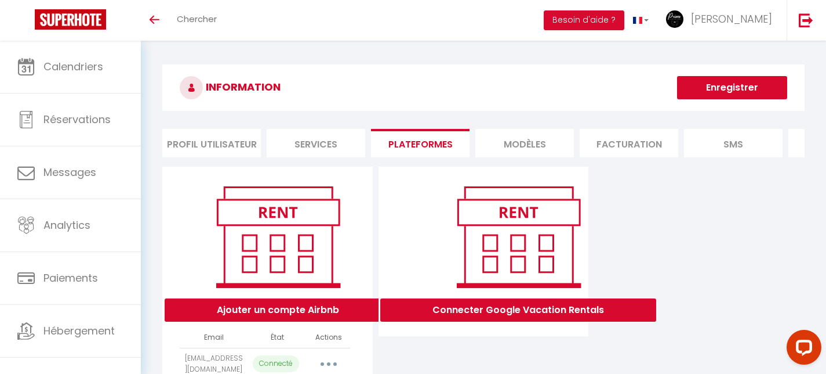
click at [289, 306] on button "Ajouter un compte Airbnb" at bounding box center [278, 309] width 227 height 23
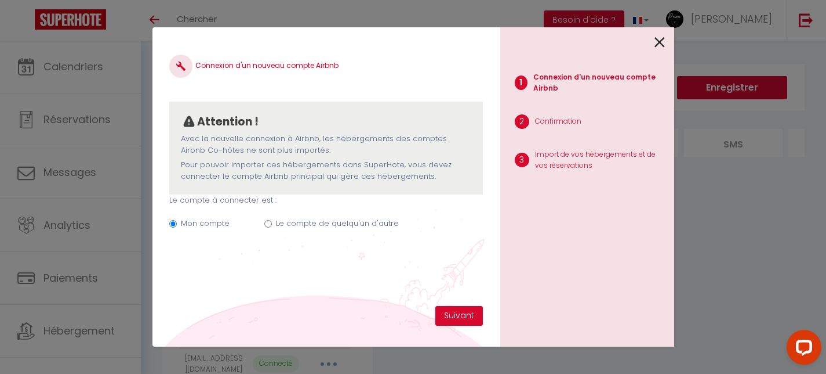
click at [269, 222] on input "Le compte de quelqu'un d'autre" at bounding box center [268, 224] width 8 height 8
radio input "true"
radio input "false"
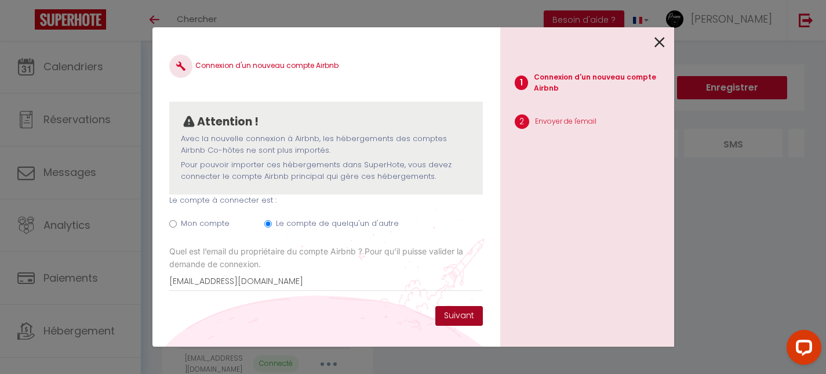
type input "[EMAIL_ADDRESS][DOMAIN_NAME]"
click at [456, 311] on button "Suivant" at bounding box center [460, 316] width 48 height 20
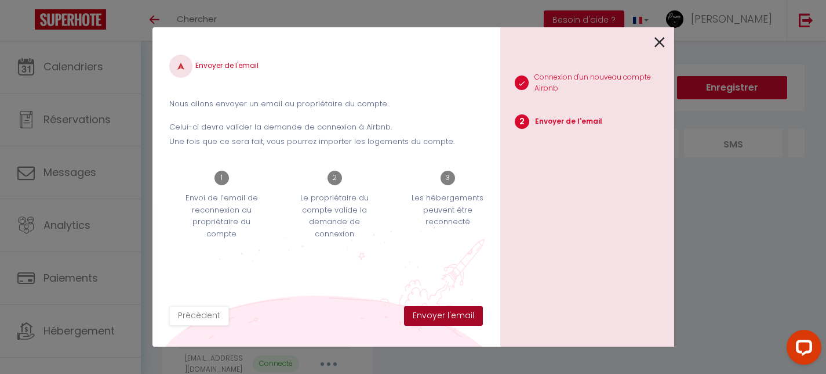
click at [447, 316] on button "Envoyer l'email" at bounding box center [443, 316] width 79 height 20
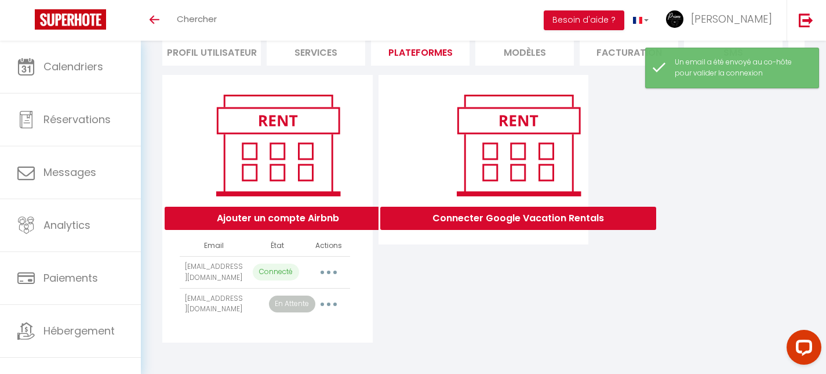
scroll to position [90, 0]
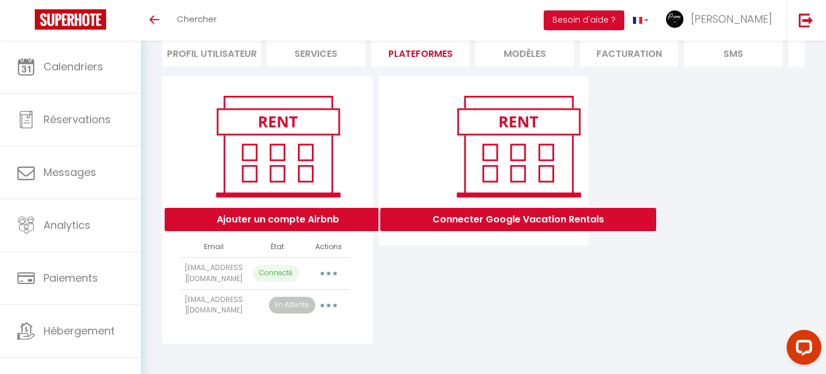
click at [321, 215] on button "Ajouter un compte Airbnb" at bounding box center [278, 219] width 227 height 23
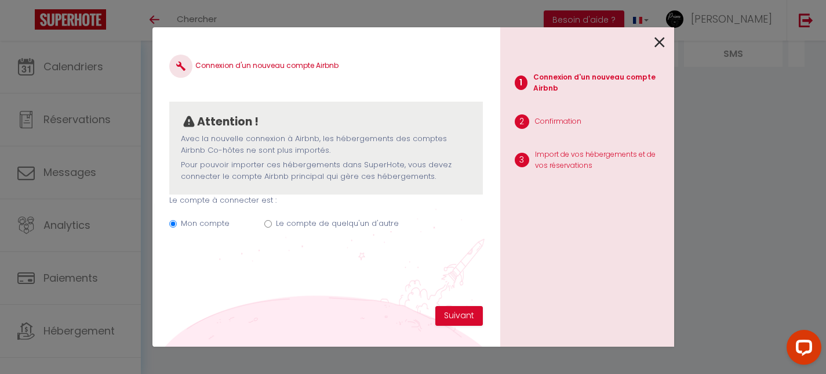
click at [268, 222] on input "Le compte de quelqu'un d'autre" at bounding box center [268, 224] width 8 height 8
radio input "true"
radio input "false"
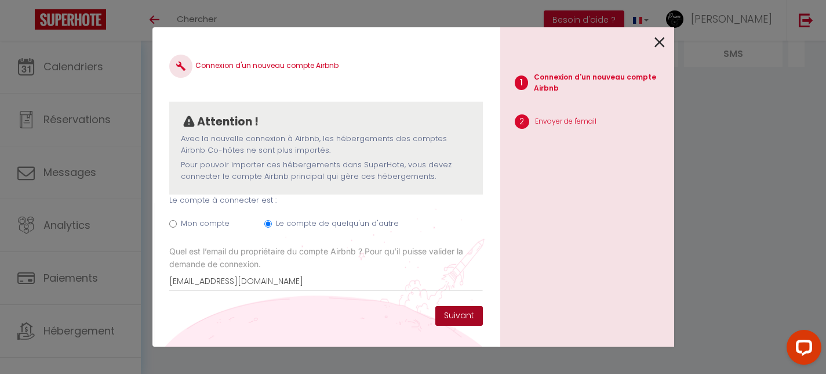
type input "[EMAIL_ADDRESS][DOMAIN_NAME]"
click at [451, 314] on button "Suivant" at bounding box center [460, 316] width 48 height 20
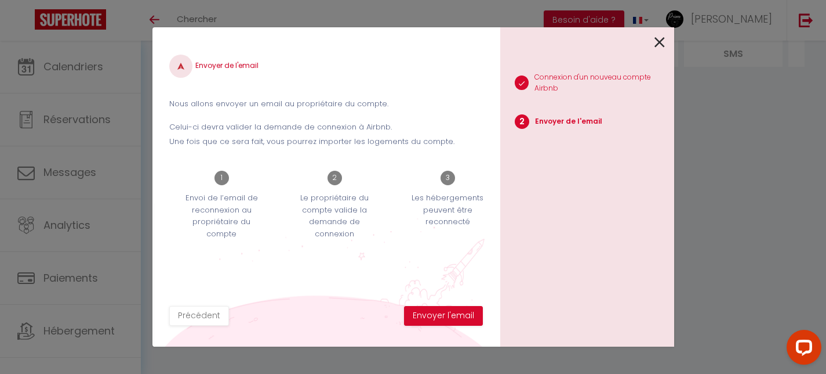
click at [451, 314] on button "Envoyer l'email" at bounding box center [443, 316] width 79 height 20
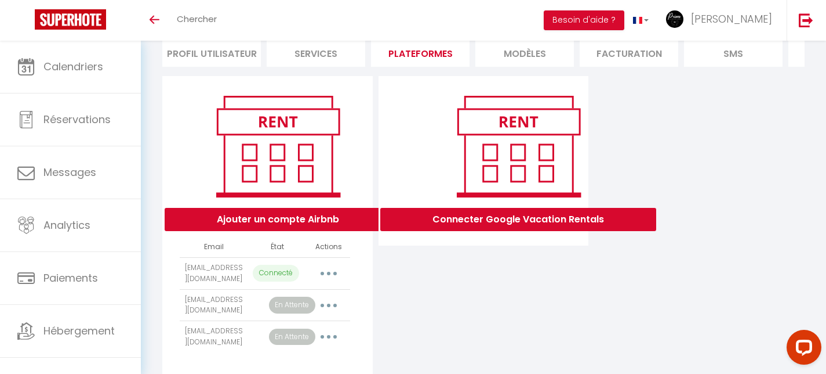
click at [267, 220] on button "Ajouter un compte Airbnb" at bounding box center [278, 219] width 227 height 23
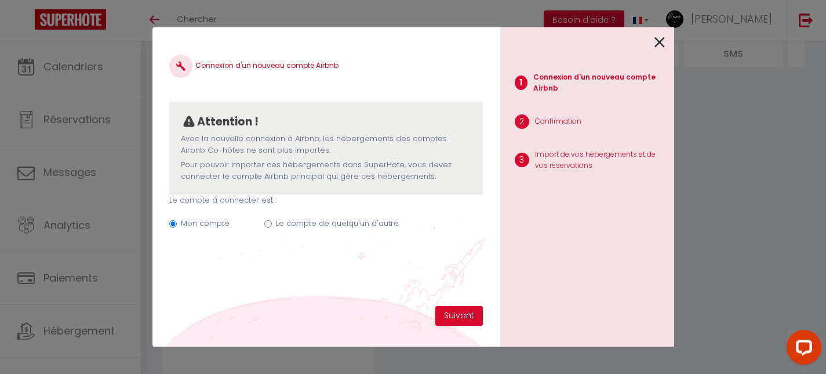
click at [270, 223] on input "Le compte de quelqu'un d'autre" at bounding box center [268, 224] width 8 height 8
radio input "true"
radio input "false"
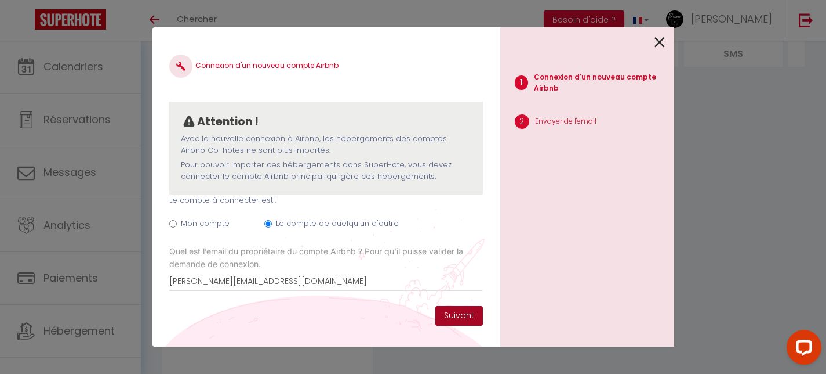
type input "[PERSON_NAME][EMAIL_ADDRESS][DOMAIN_NAME]"
click at [463, 312] on button "Suivant" at bounding box center [460, 316] width 48 height 20
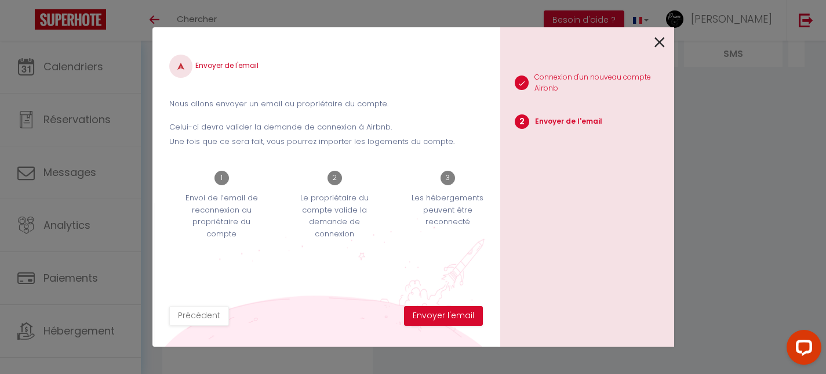
click at [463, 312] on button "Envoyer l'email" at bounding box center [443, 316] width 79 height 20
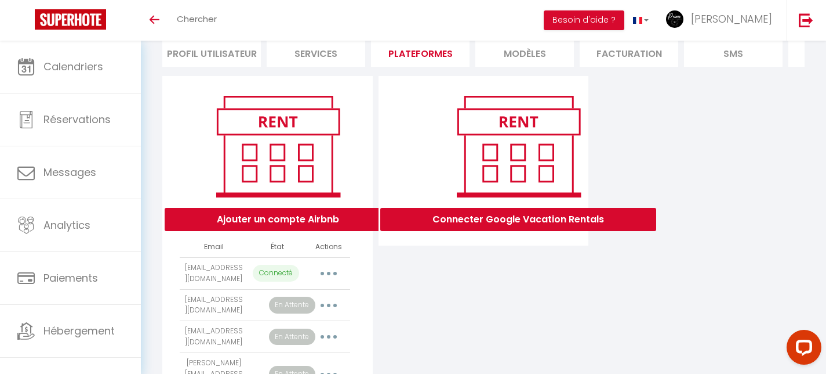
click at [294, 219] on button "Ajouter un compte Airbnb" at bounding box center [278, 219] width 227 height 23
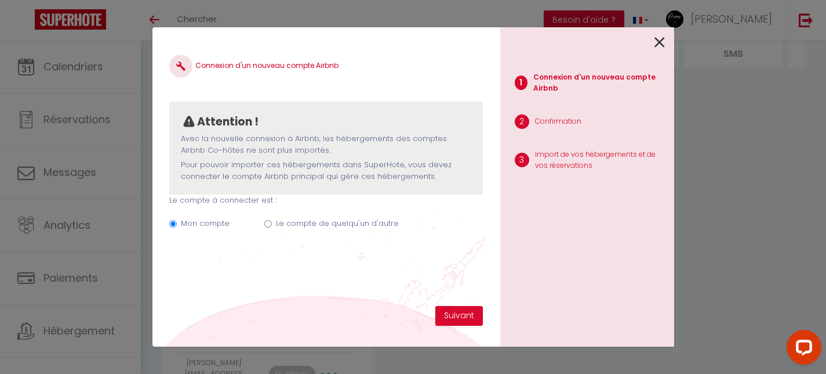
click at [265, 220] on input "Le compte de quelqu'un d'autre" at bounding box center [268, 224] width 8 height 8
radio input "true"
radio input "false"
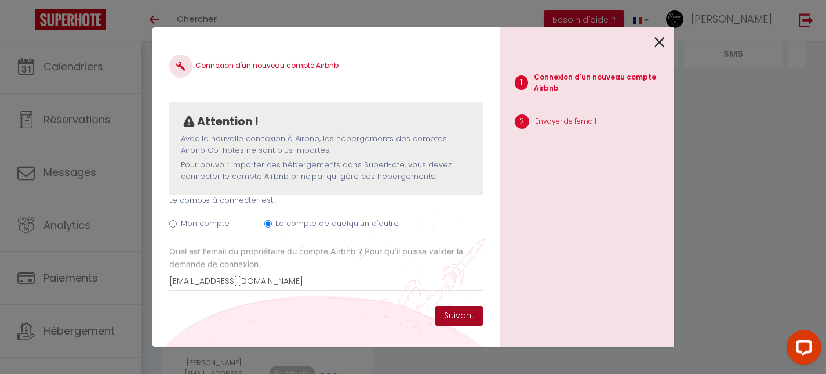
type input "[EMAIL_ADDRESS][DOMAIN_NAME]"
click at [463, 316] on button "Suivant" at bounding box center [460, 316] width 48 height 20
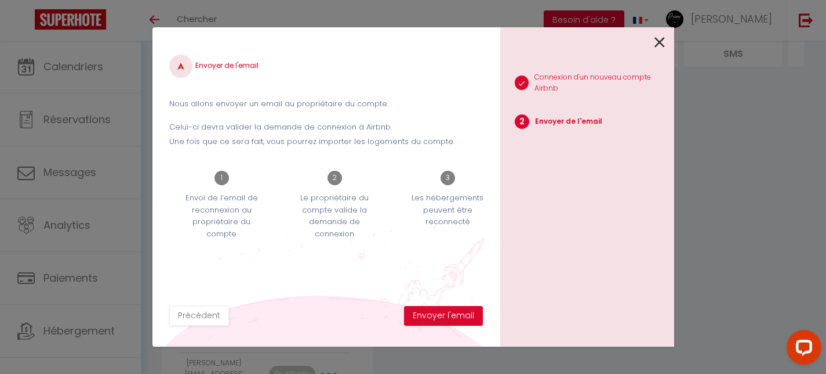
click at [463, 316] on button "Envoyer l'email" at bounding box center [443, 316] width 79 height 20
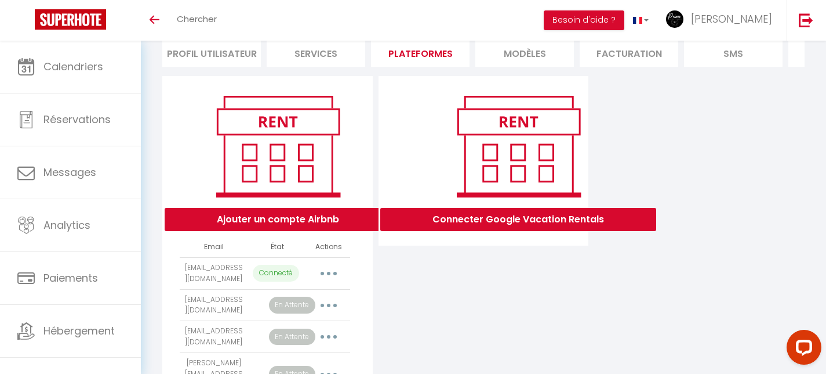
click at [261, 218] on button "Ajouter un compte Airbnb" at bounding box center [278, 219] width 227 height 23
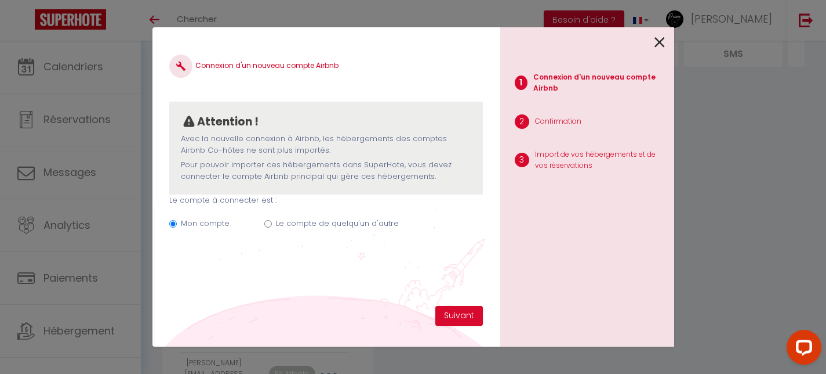
click at [269, 225] on div "Mon compte Le compte de quelqu'un d'autre" at bounding box center [325, 225] width 313 height 39
click at [269, 222] on input "Le compte de quelqu'un d'autre" at bounding box center [268, 224] width 8 height 8
radio input "true"
radio input "false"
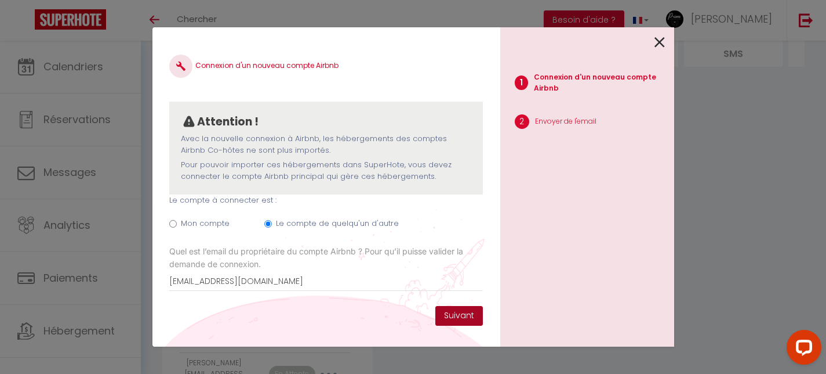
type input "[EMAIL_ADDRESS][DOMAIN_NAME]"
click at [449, 313] on button "Suivant" at bounding box center [460, 316] width 48 height 20
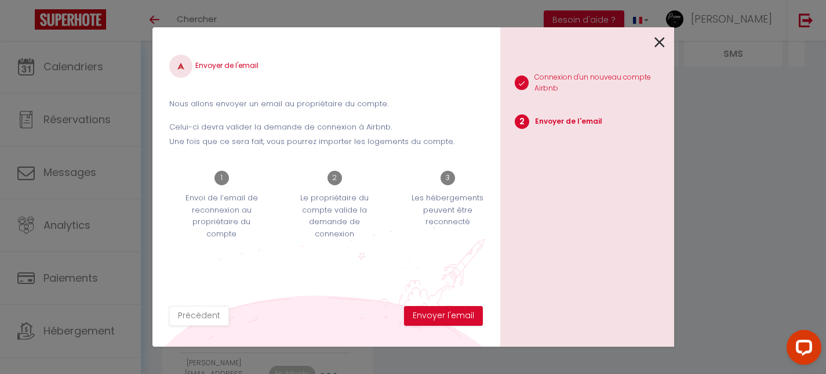
click at [449, 313] on button "Envoyer l'email" at bounding box center [443, 316] width 79 height 20
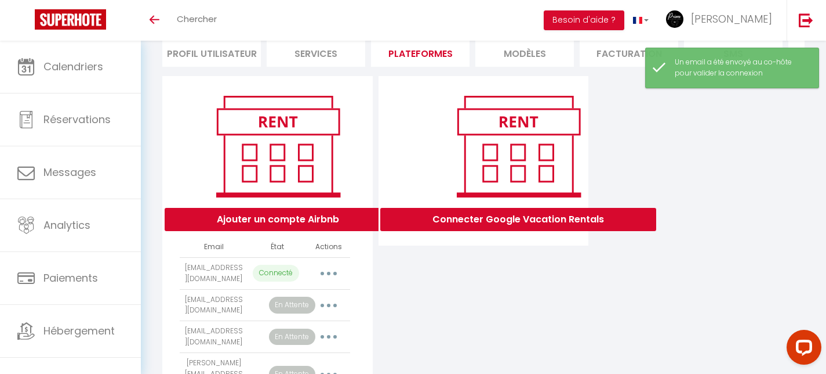
scroll to position [132, 0]
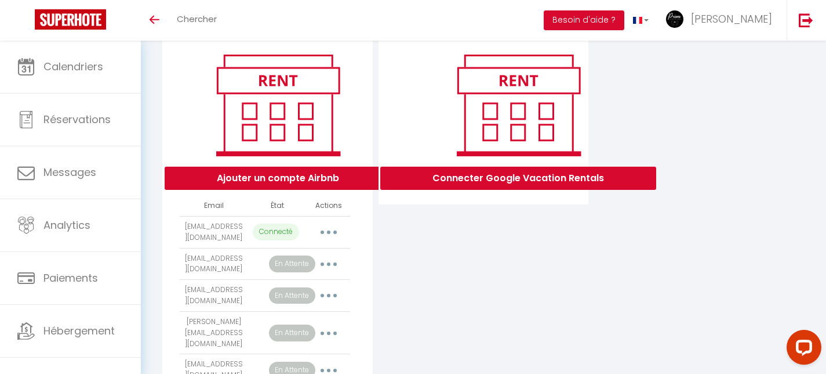
click at [268, 179] on button "Ajouter un compte Airbnb" at bounding box center [278, 177] width 227 height 23
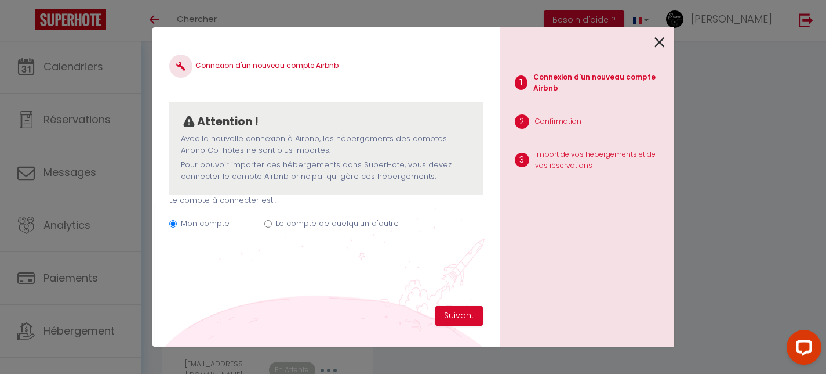
click at [267, 222] on input "Le compte de quelqu'un d'autre" at bounding box center [268, 224] width 8 height 8
radio input "true"
radio input "false"
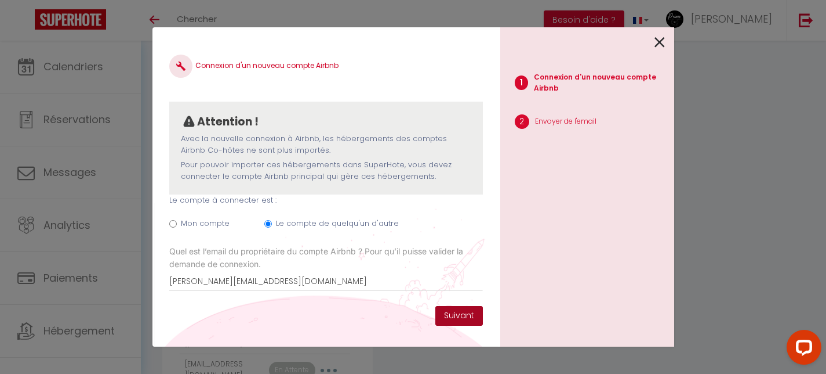
type input "[PERSON_NAME][EMAIL_ADDRESS][DOMAIN_NAME]"
click at [454, 313] on button "Suivant" at bounding box center [460, 316] width 48 height 20
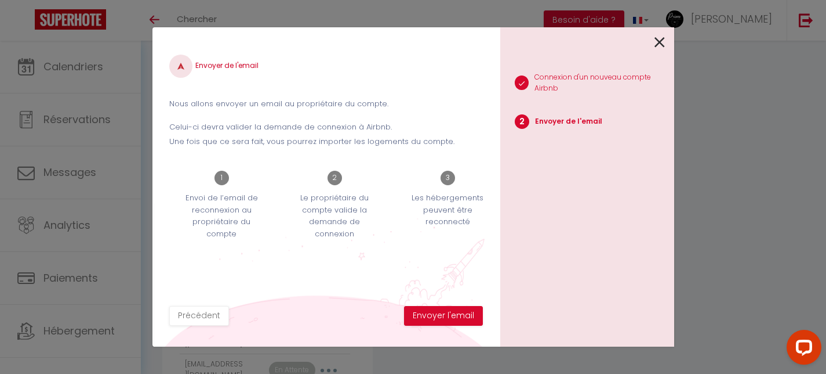
click at [454, 313] on button "Envoyer l'email" at bounding box center [443, 316] width 79 height 20
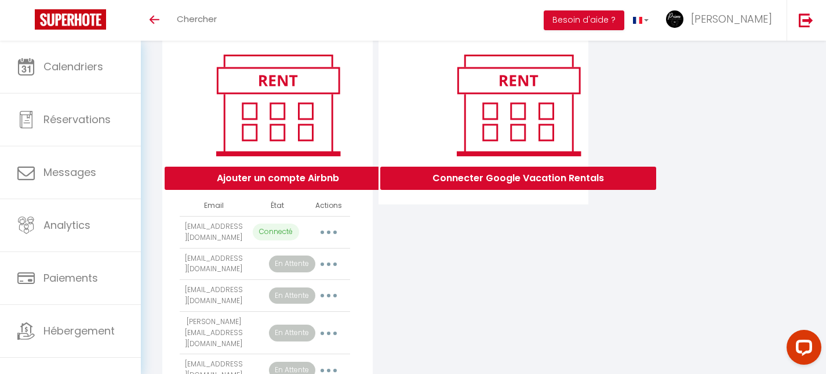
click at [234, 179] on button "Ajouter un compte Airbnb" at bounding box center [278, 177] width 227 height 23
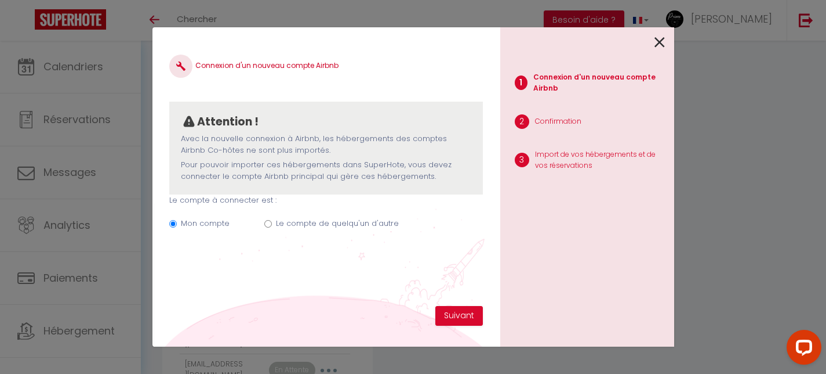
click at [266, 220] on input "Le compte de quelqu'un d'autre" at bounding box center [268, 224] width 8 height 8
radio input "true"
radio input "false"
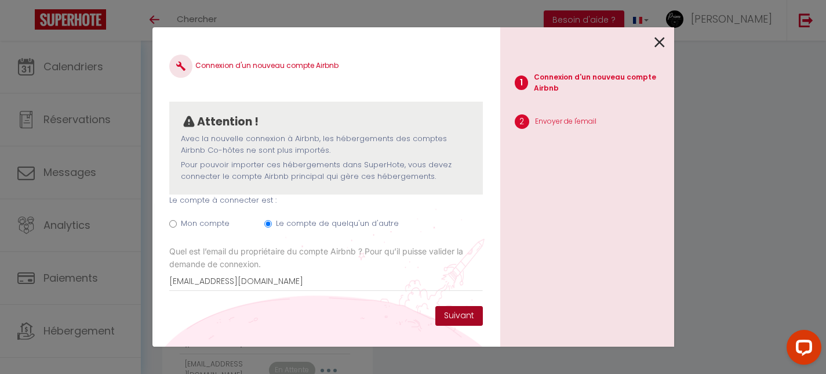
type input "[EMAIL_ADDRESS][DOMAIN_NAME]"
click at [450, 312] on button "Suivant" at bounding box center [460, 316] width 48 height 20
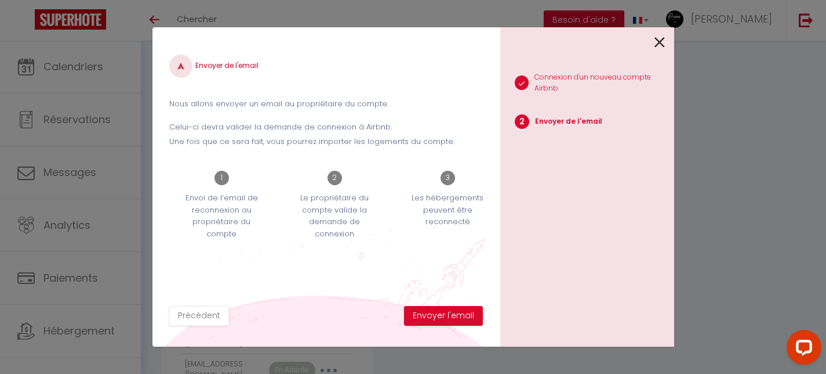
click at [450, 312] on button "Envoyer l'email" at bounding box center [443, 316] width 79 height 20
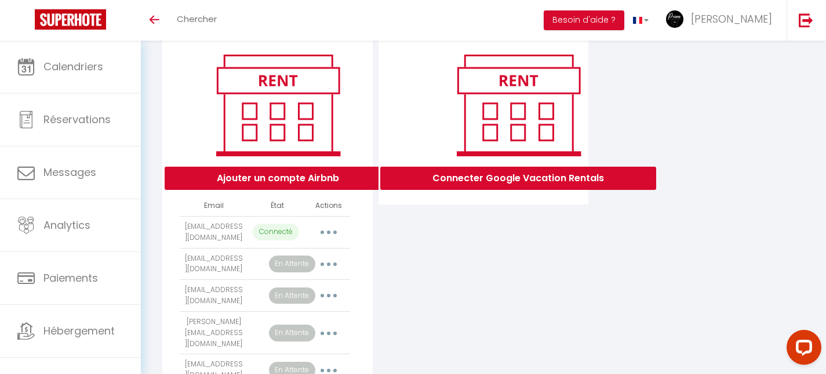
click at [495, 365] on div "Connecter Google Vacation Rentals" at bounding box center [484, 275] width 216 height 480
click at [248, 173] on button "Ajouter un compte Airbnb" at bounding box center [278, 177] width 227 height 23
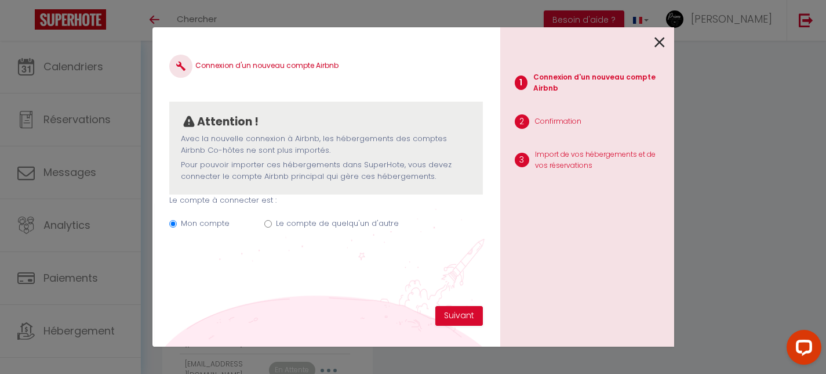
click at [266, 222] on input "Le compte de quelqu'un d'autre" at bounding box center [268, 224] width 8 height 8
radio input "true"
radio input "false"
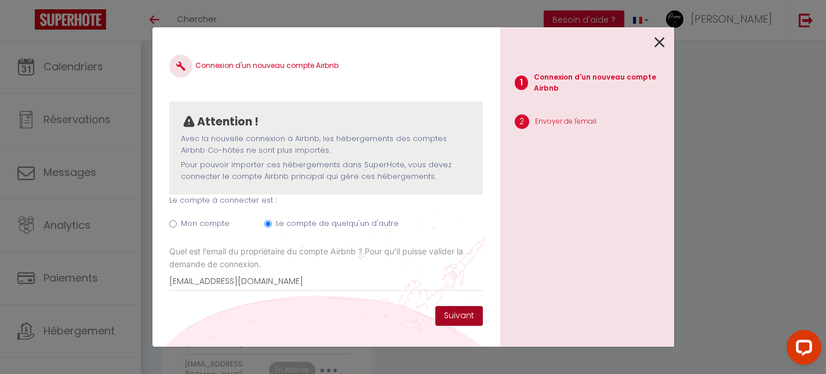
type input "[EMAIL_ADDRESS][DOMAIN_NAME]"
click at [462, 316] on button "Suivant" at bounding box center [460, 316] width 48 height 20
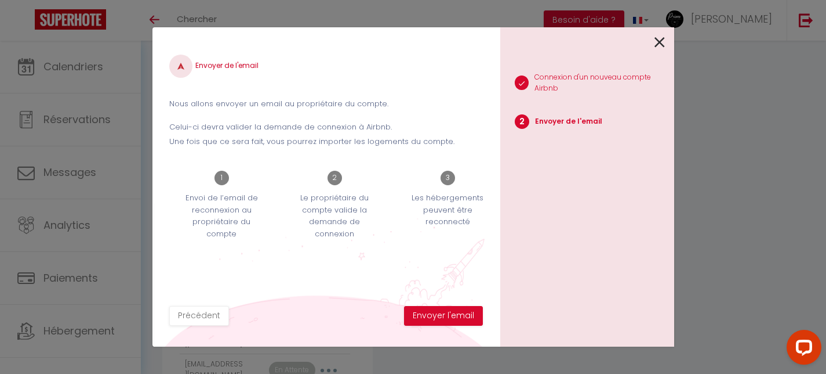
click at [462, 316] on button "Envoyer l'email" at bounding box center [443, 316] width 79 height 20
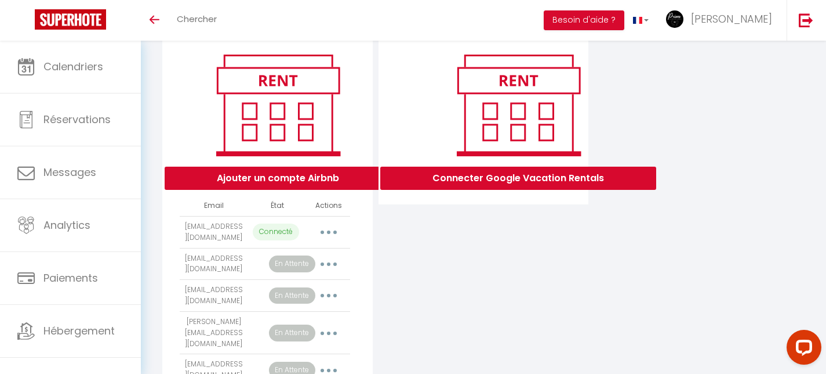
click at [242, 181] on button "Ajouter un compte Airbnb" at bounding box center [278, 177] width 227 height 23
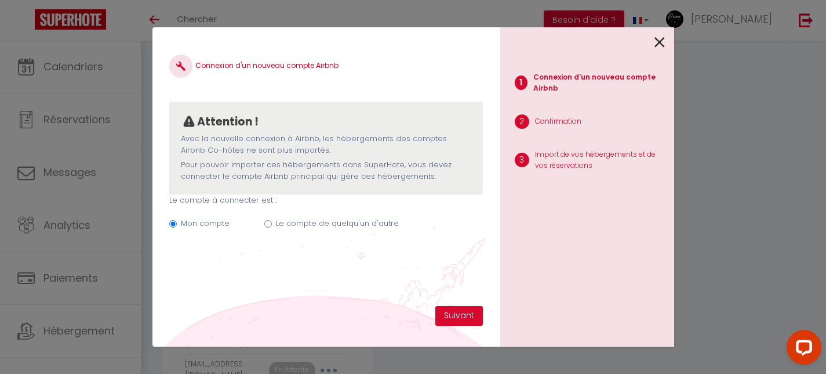
click at [266, 220] on input "Le compte de quelqu'un d'autre" at bounding box center [268, 224] width 8 height 8
radio input "true"
radio input "false"
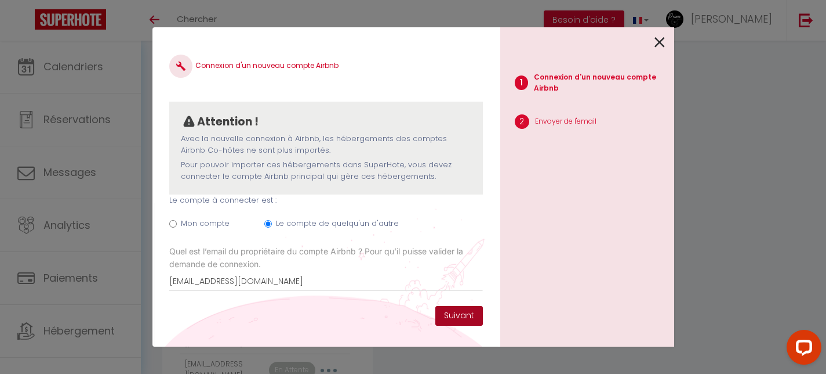
type input "[EMAIL_ADDRESS][DOMAIN_NAME]"
click at [463, 321] on button "Suivant" at bounding box center [460, 316] width 48 height 20
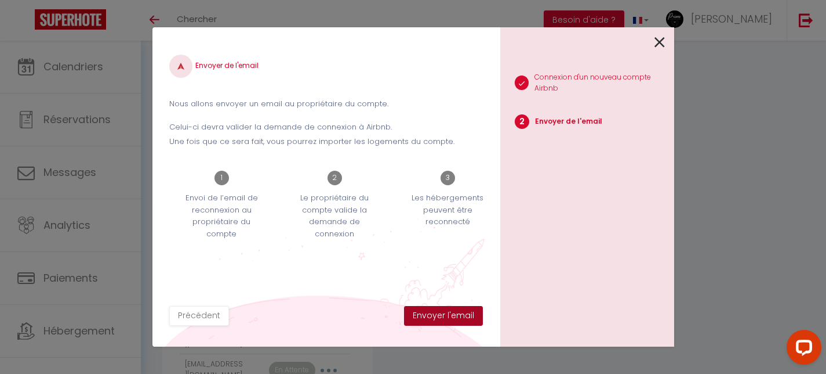
click at [463, 320] on button "Envoyer l'email" at bounding box center [443, 316] width 79 height 20
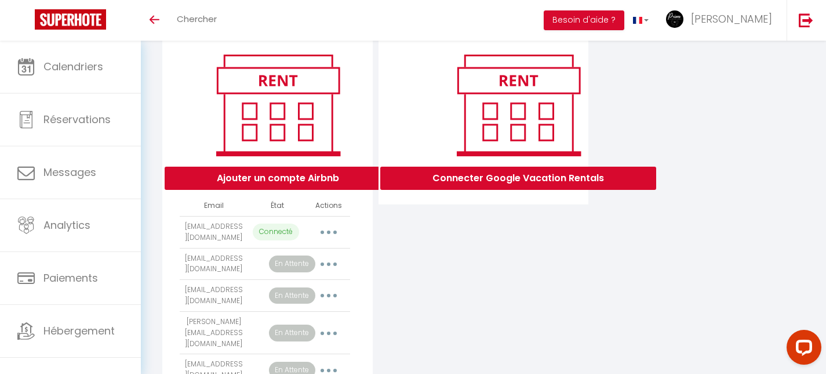
click at [261, 180] on button "Ajouter un compte Airbnb" at bounding box center [278, 177] width 227 height 23
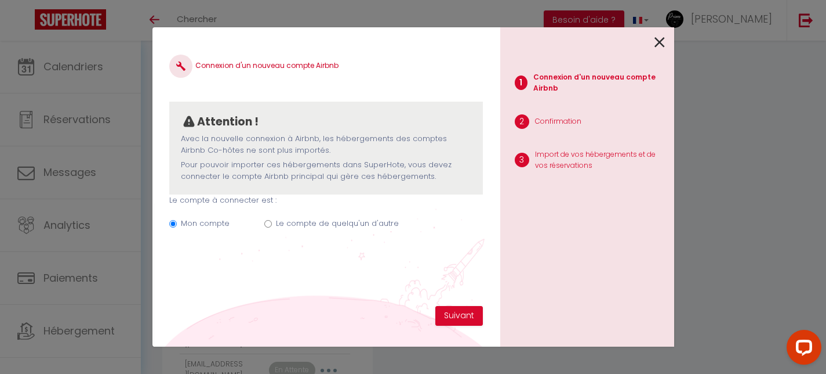
click at [266, 220] on input "Le compte de quelqu'un d'autre" at bounding box center [268, 224] width 8 height 8
radio input "true"
radio input "false"
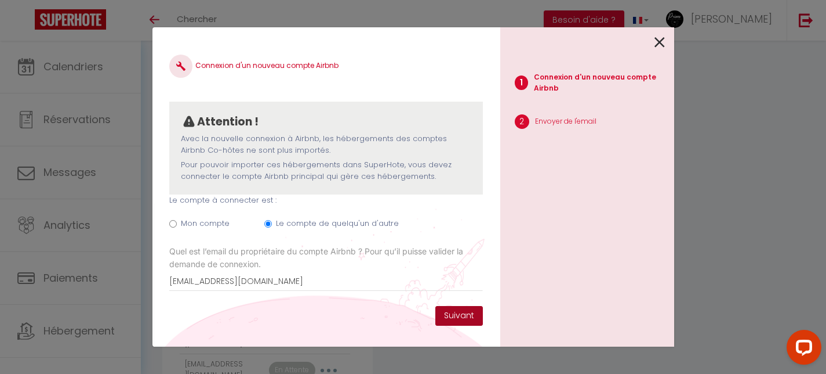
type input "[EMAIL_ADDRESS][DOMAIN_NAME]"
click at [466, 310] on button "Suivant" at bounding box center [460, 316] width 48 height 20
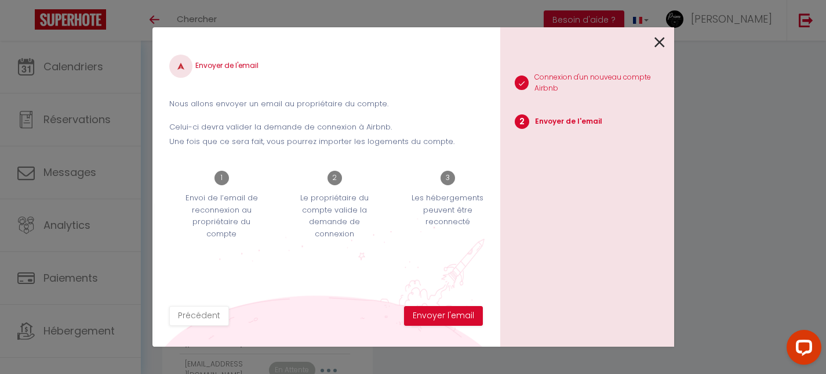
click at [466, 310] on button "Envoyer l'email" at bounding box center [443, 316] width 79 height 20
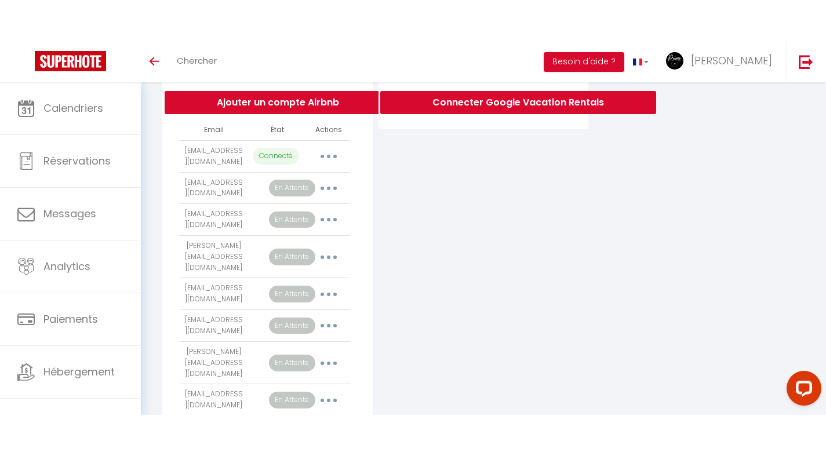
scroll to position [241, 0]
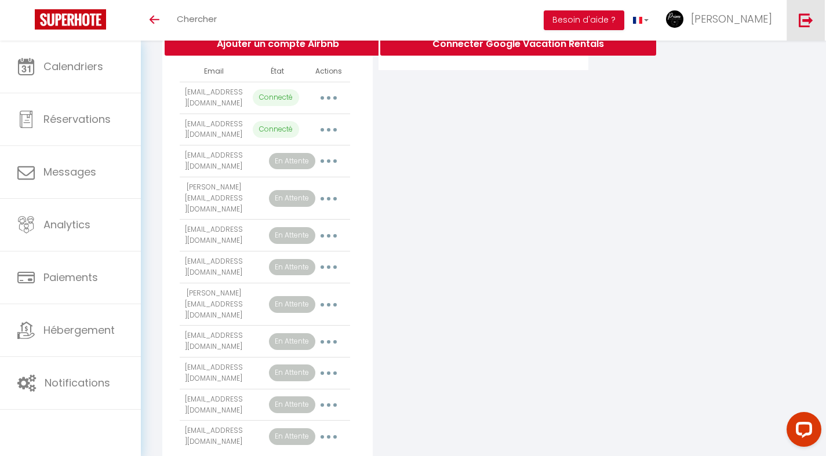
click at [802, 15] on img at bounding box center [806, 20] width 14 height 14
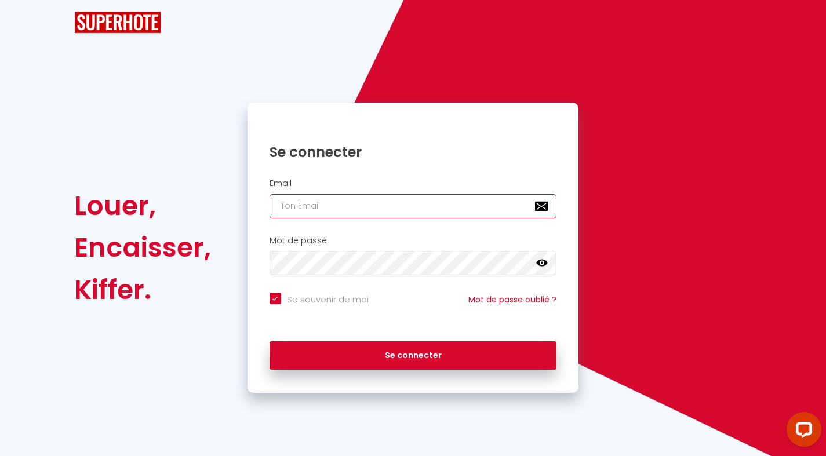
checkbox input "true"
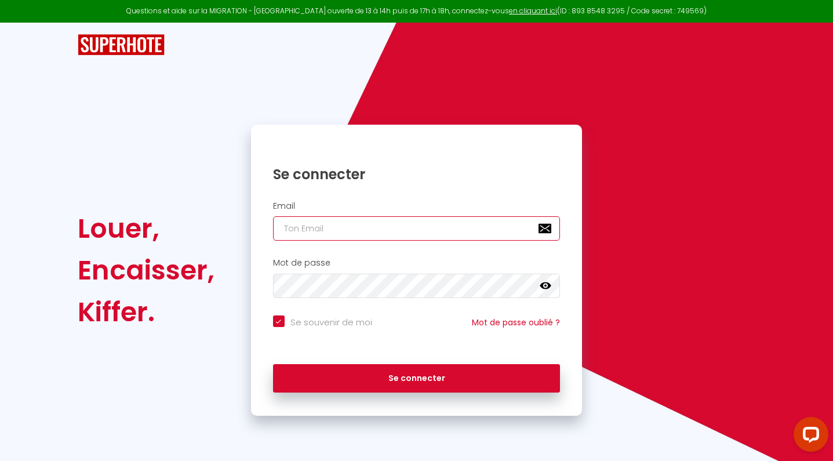
type input "[EMAIL_ADDRESS][DOMAIN_NAME]"
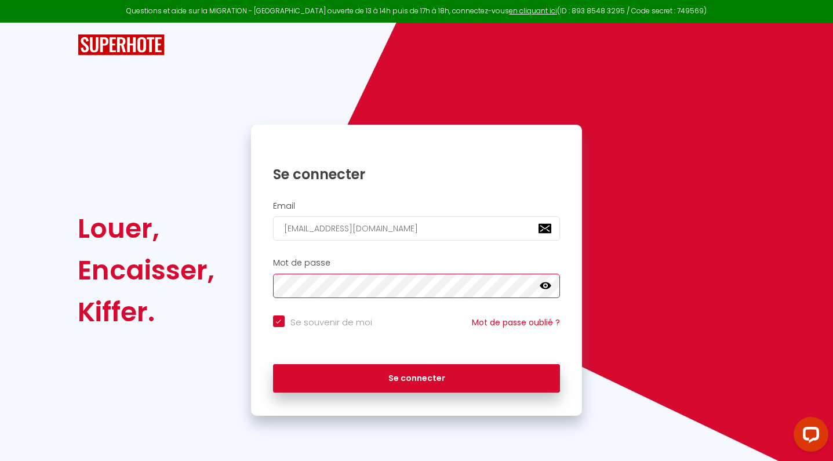
click at [416, 376] on button "Se connecter" at bounding box center [417, 378] width 288 height 29
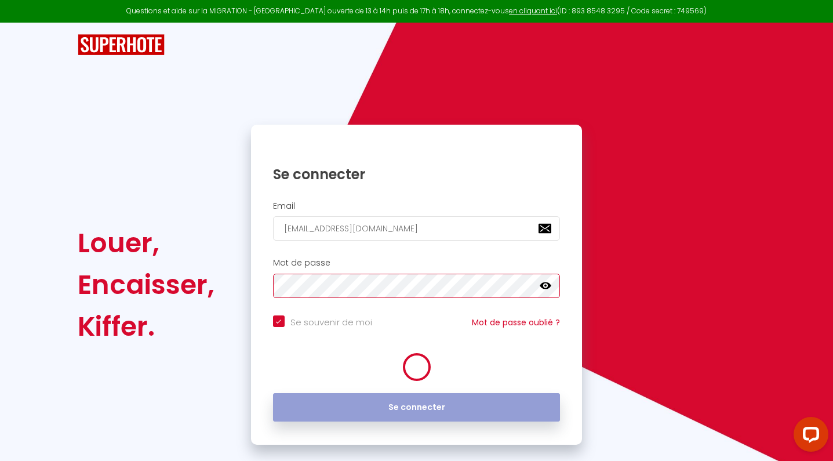
checkbox input "true"
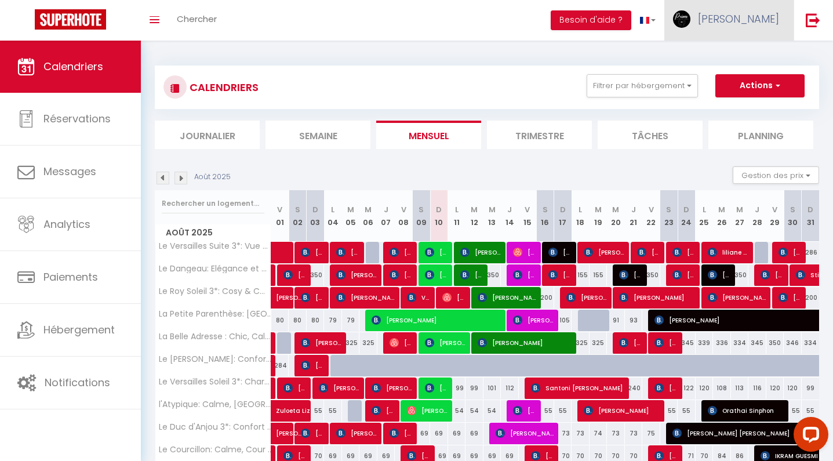
click at [750, 26] on link "[PERSON_NAME]" at bounding box center [729, 20] width 129 height 41
click at [735, 65] on link "Paramètres" at bounding box center [748, 58] width 86 height 20
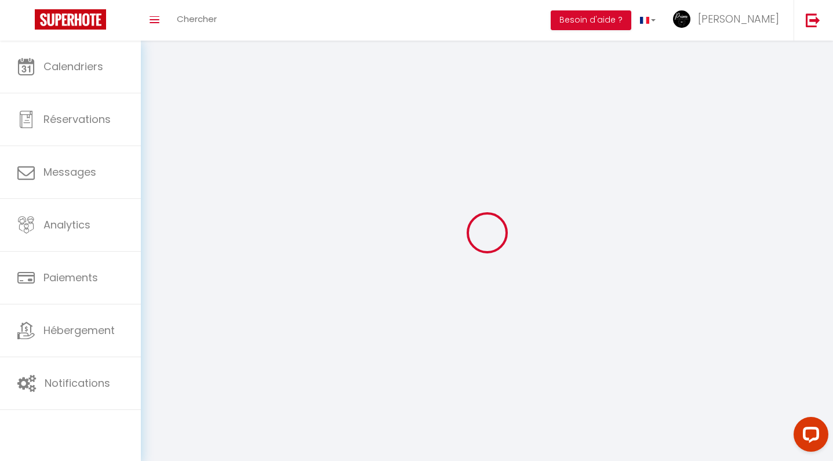
type input "[PERSON_NAME]"
type input "lhomme"
type input "0629532870"
type input "[STREET_ADDRESS]"
type input "78000"
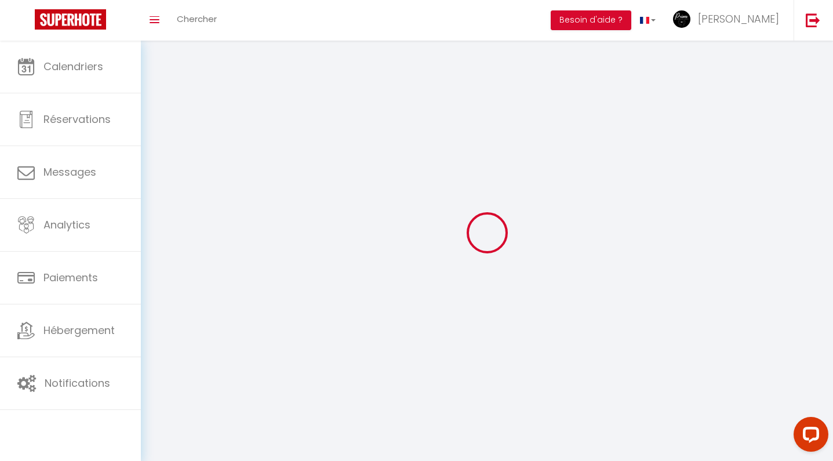
type input "versailles"
type input "XFsKvk2dIc3TebWlI58VPuxRJ"
type input "zRwOmdbngRasW5Yj8fV6tkba6"
select select "1"
select select "28"
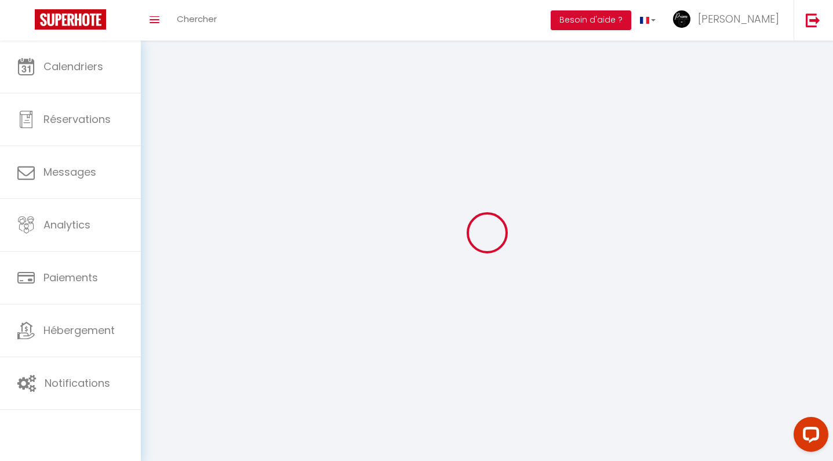
select select "fr"
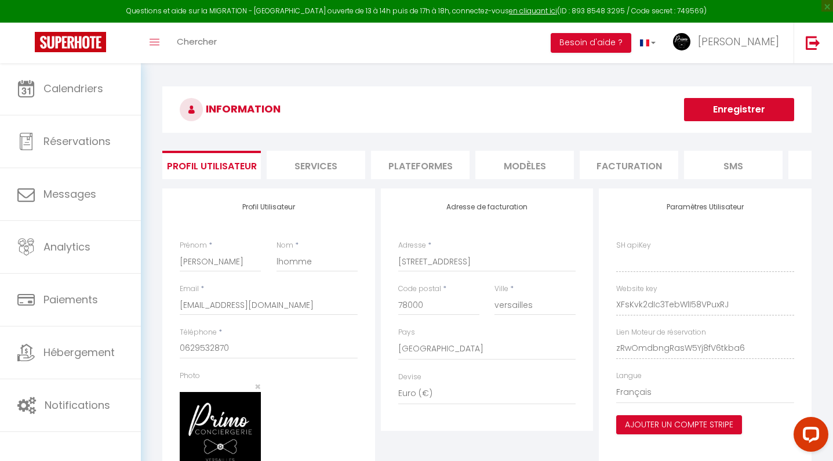
type input "XFsKvk2dIc3TebWlI58VPuxRJ"
type input "zRwOmdbngRasW5Yj8fV6tkba6"
type input "[URL][DOMAIN_NAME]"
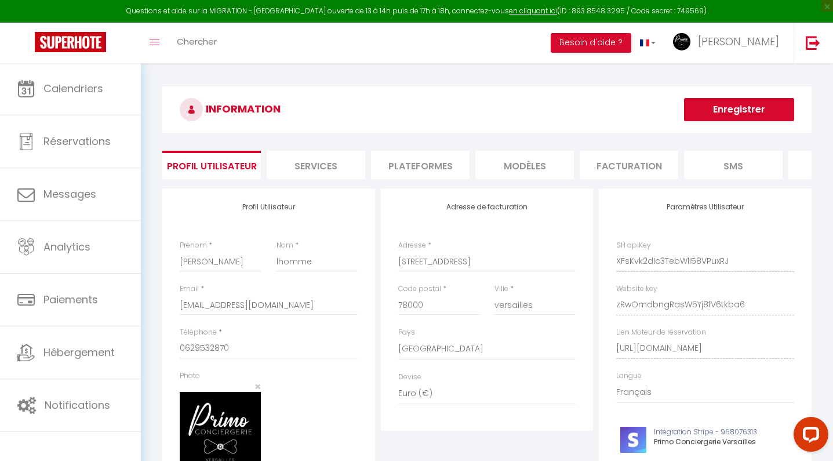
click at [423, 157] on li "Plateformes" at bounding box center [420, 165] width 99 height 28
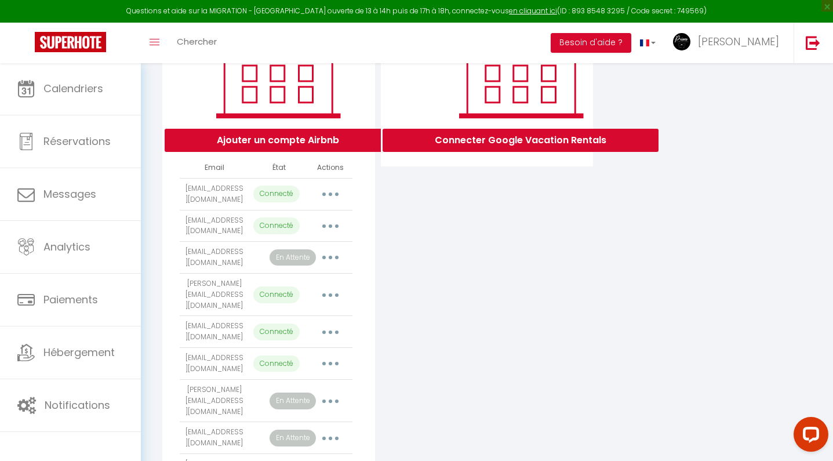
scroll to position [190, 0]
